Goal: Task Accomplishment & Management: Use online tool/utility

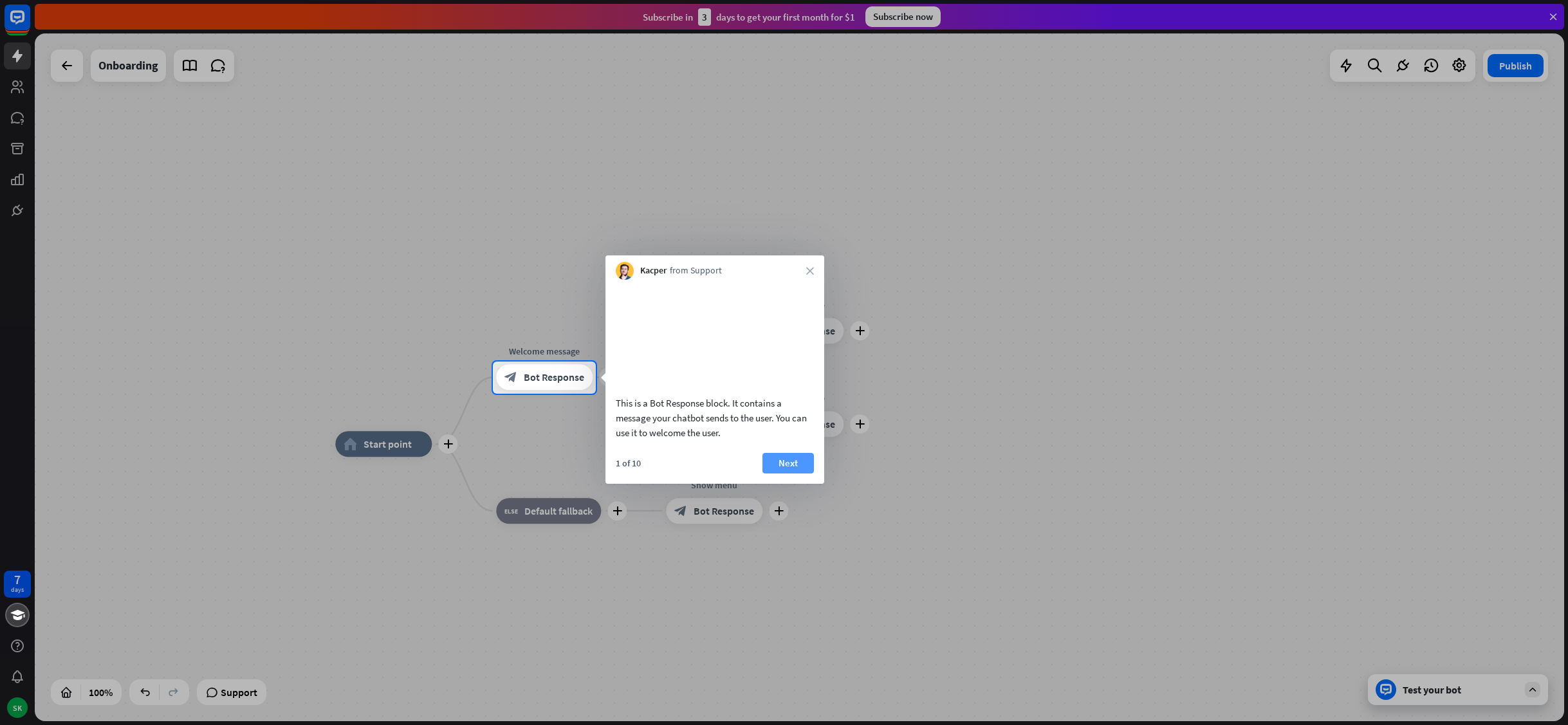
click at [796, 473] on button "Next" at bounding box center [788, 463] width 51 height 20
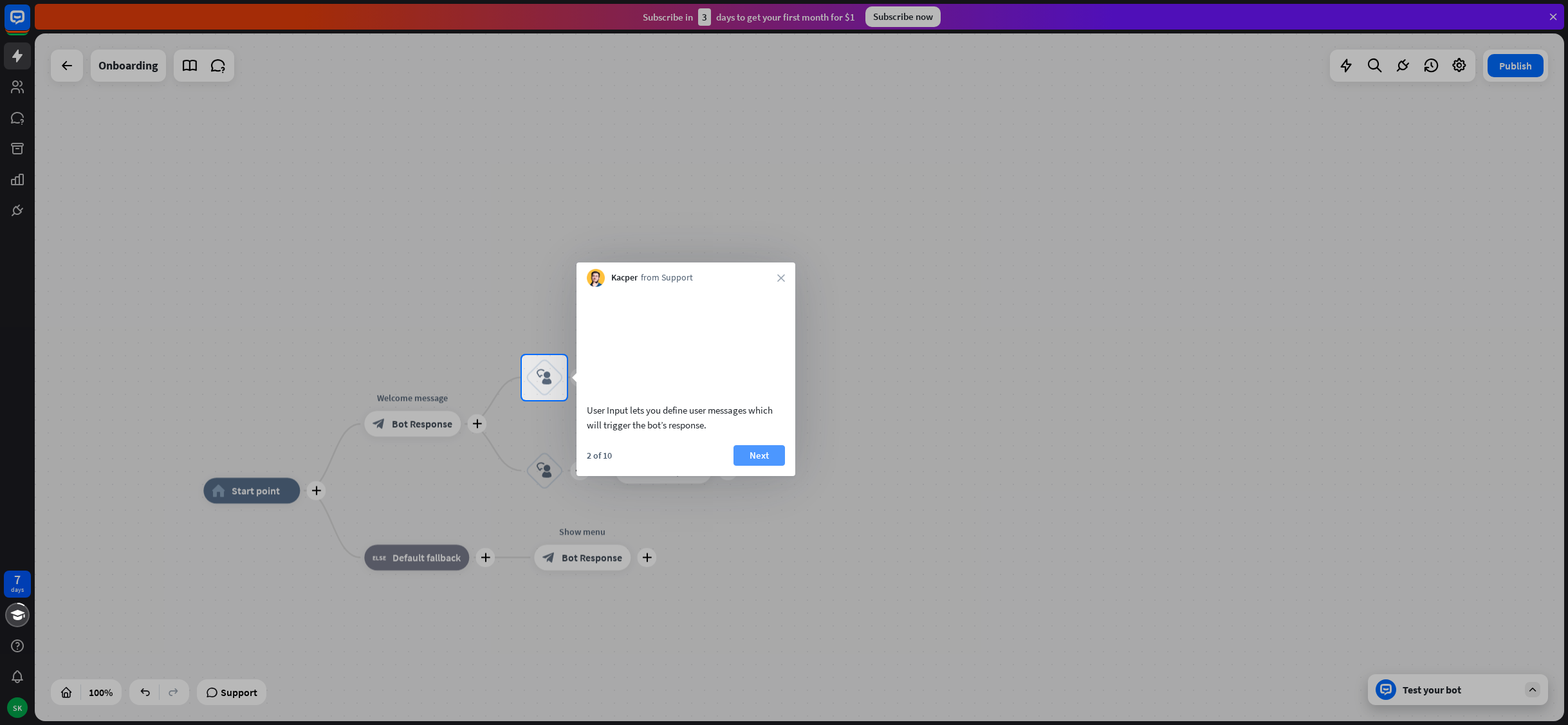
click at [751, 466] on button "Next" at bounding box center [759, 455] width 51 height 20
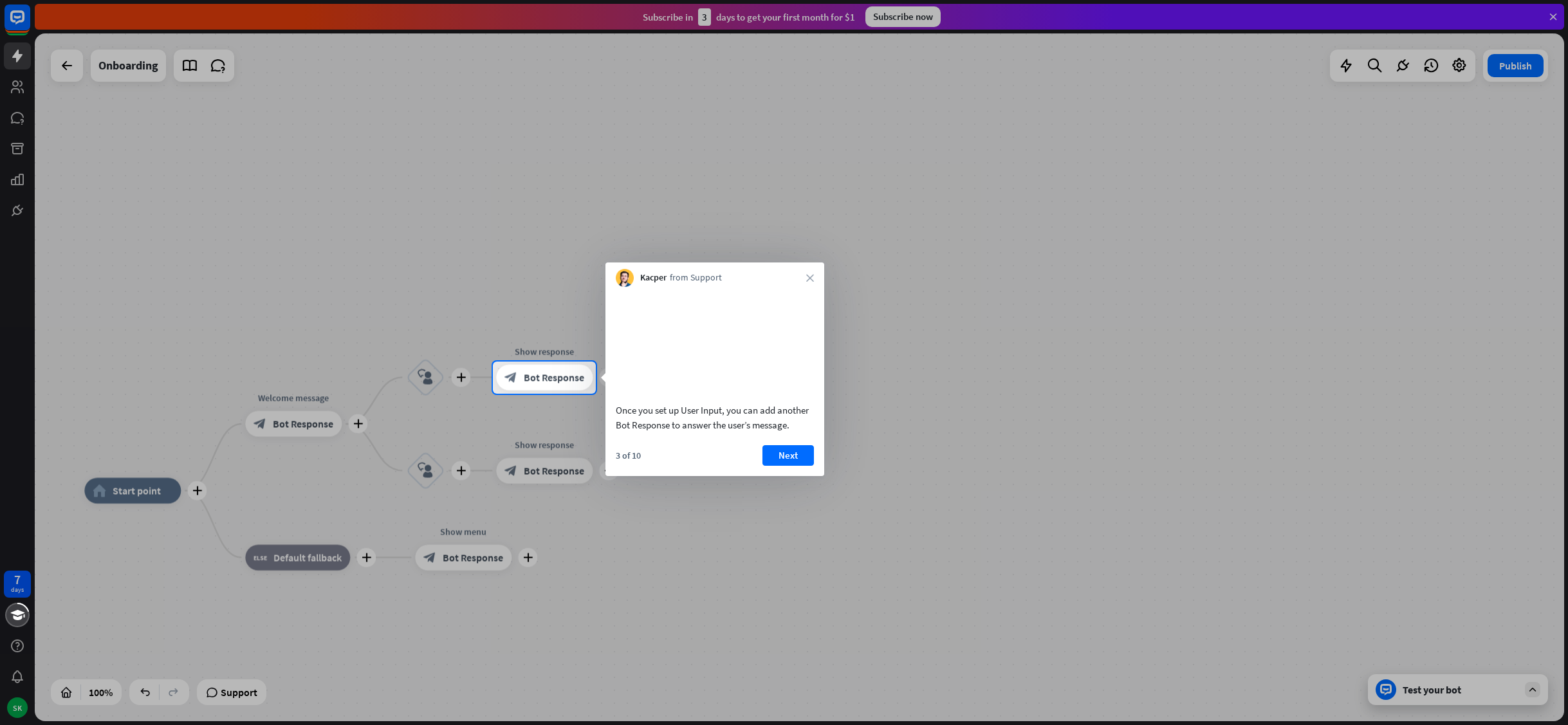
click at [809, 271] on div "Kacper from Support close" at bounding box center [715, 275] width 219 height 24
click at [811, 282] on div "Kacper from Support close" at bounding box center [715, 275] width 219 height 24
click at [813, 279] on icon "close" at bounding box center [810, 278] width 8 height 8
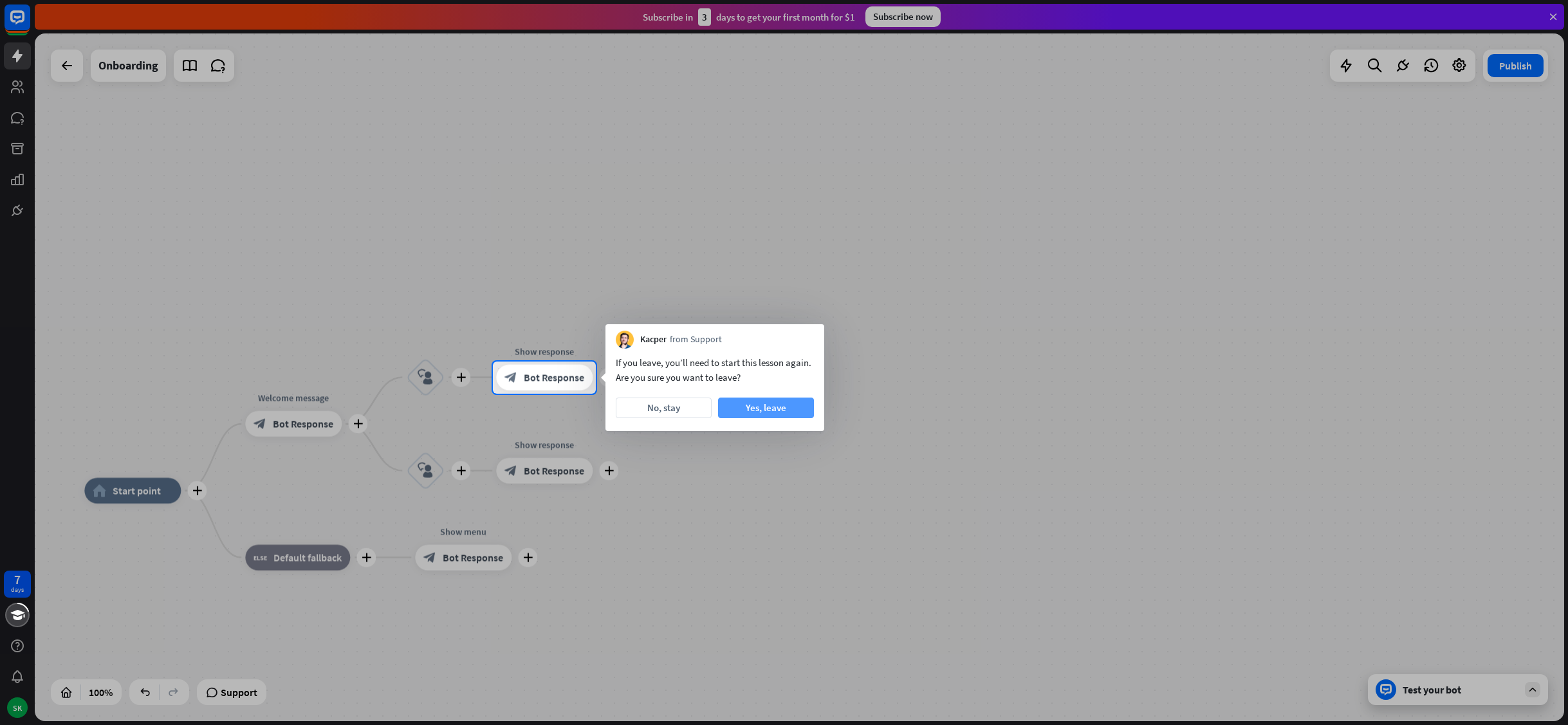
click at [788, 412] on button "Yes, leave" at bounding box center [766, 408] width 96 height 20
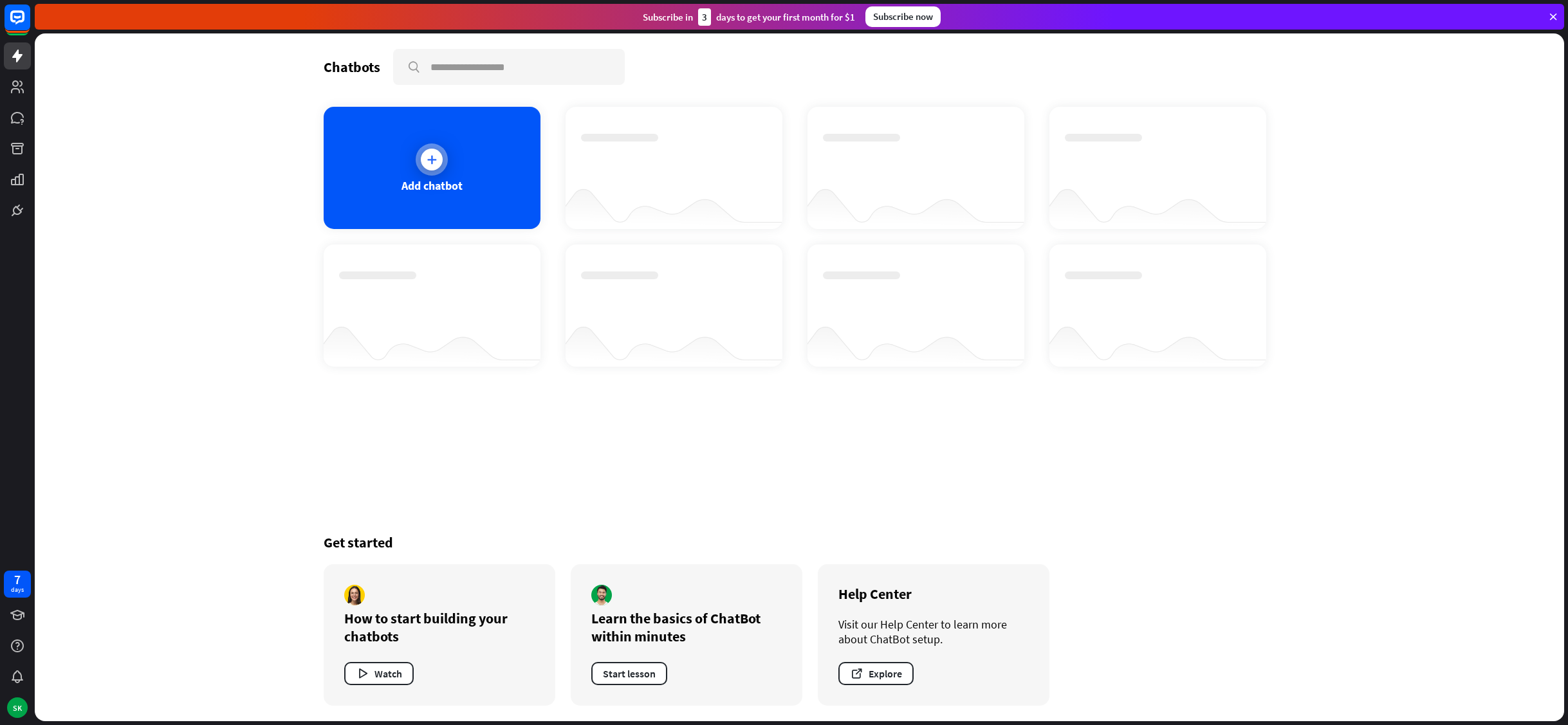
click at [434, 171] on div at bounding box center [431, 159] width 32 height 32
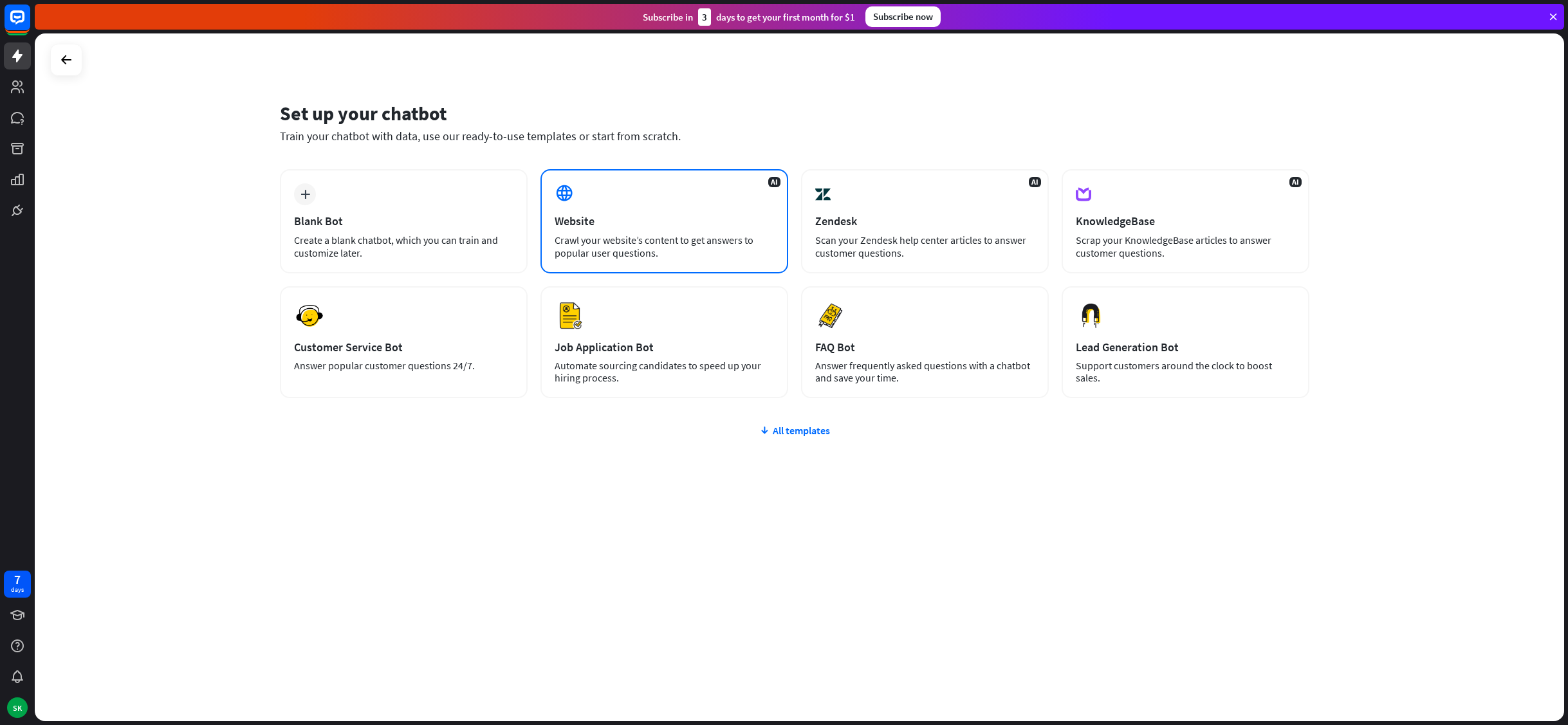
click at [642, 190] on div "AI Website Crawl your website’s content to get answers to popular user question…" at bounding box center [664, 221] width 248 height 104
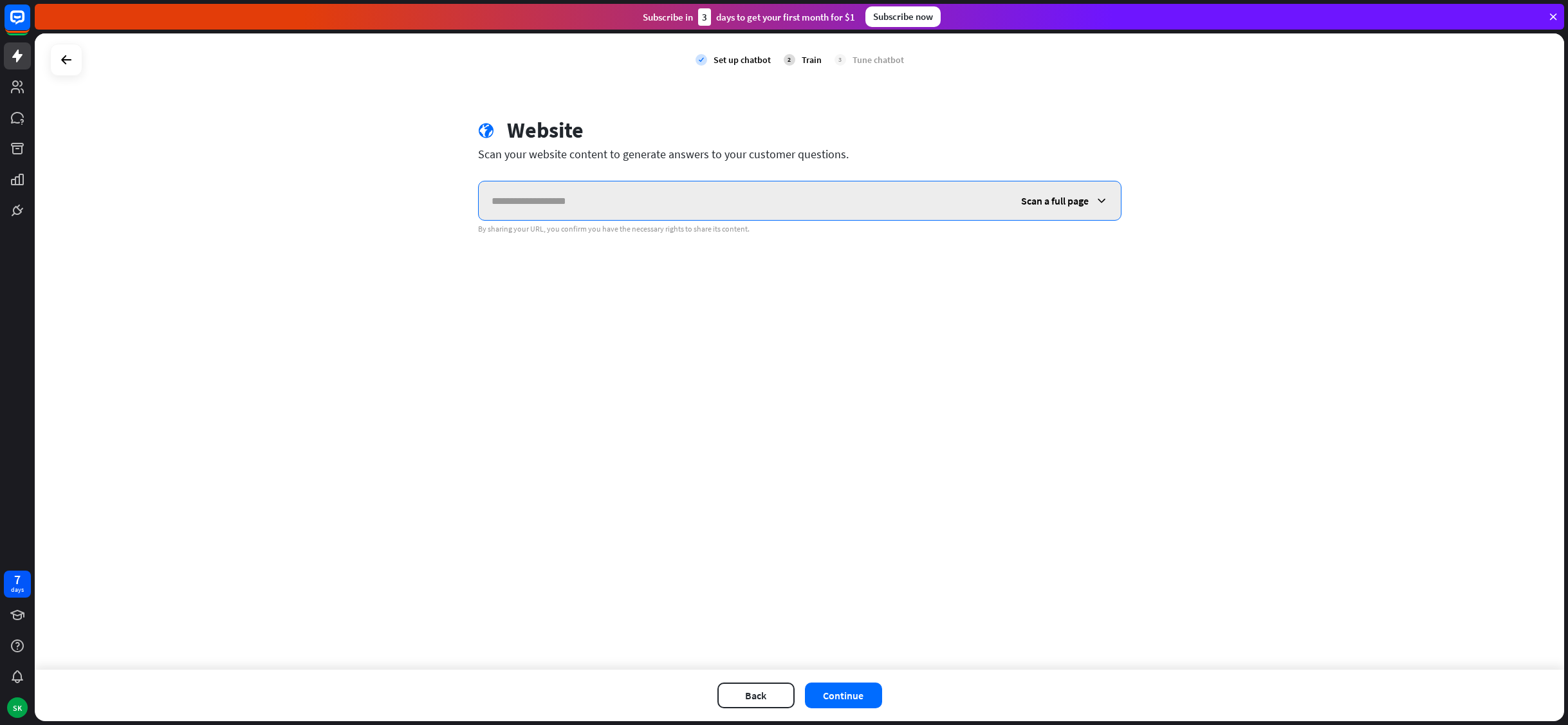
click at [551, 197] on input "text" at bounding box center [743, 201] width 529 height 39
paste input "**********"
type input "**********"
